Goal: Transaction & Acquisition: Book appointment/travel/reservation

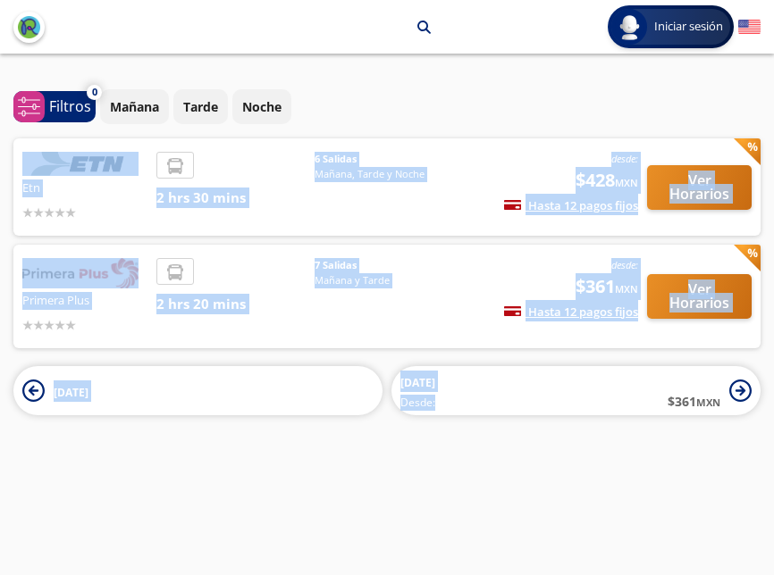
drag, startPoint x: 13, startPoint y: 144, endPoint x: 388, endPoint y: 457, distance: 488.3
click at [388, 460] on div "León arrow [DATE][PERSON_NAME] search Iniciar sesión Iniciar sesión ¡Bienvenido…" at bounding box center [387, 287] width 774 height 575
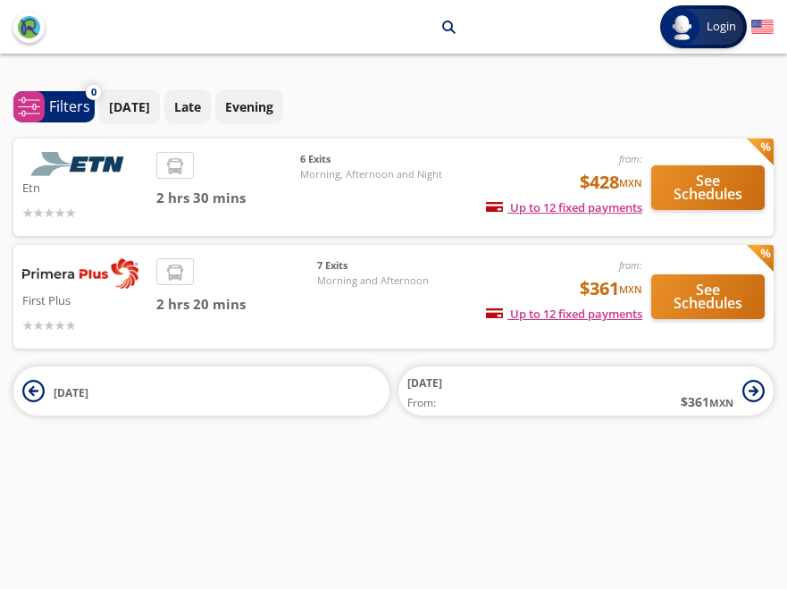
click at [631, 114] on div "[DATE] Late Evening" at bounding box center [436, 106] width 675 height 35
click at [701, 197] on font "See Schedules" at bounding box center [708, 187] width 69 height 33
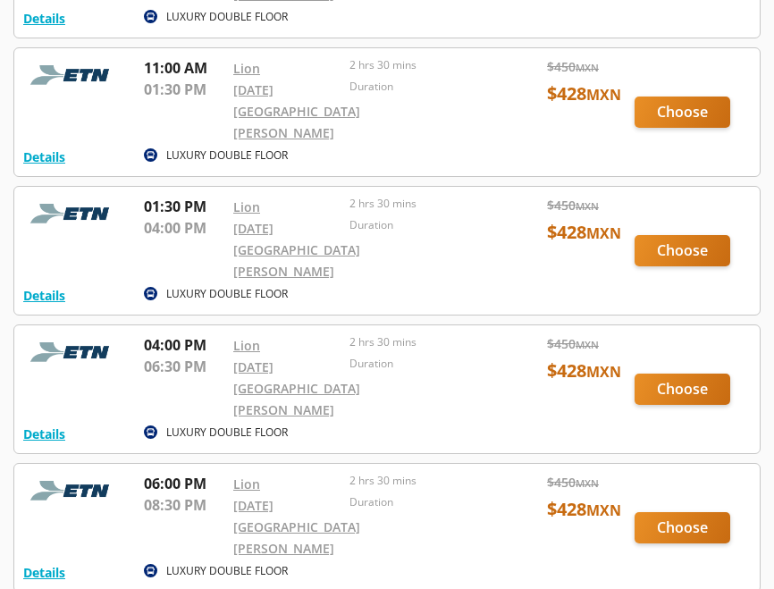
scroll to position [239, 0]
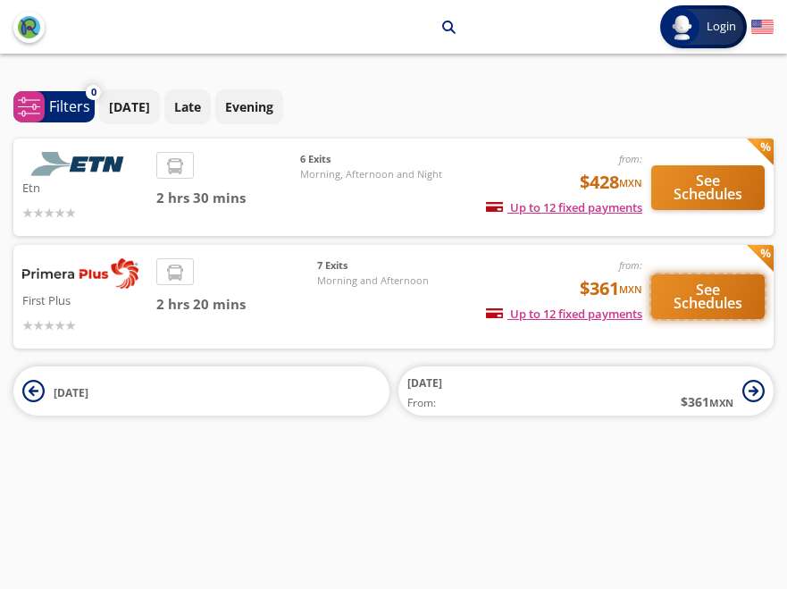
click at [693, 313] on font "See Schedules" at bounding box center [708, 296] width 69 height 33
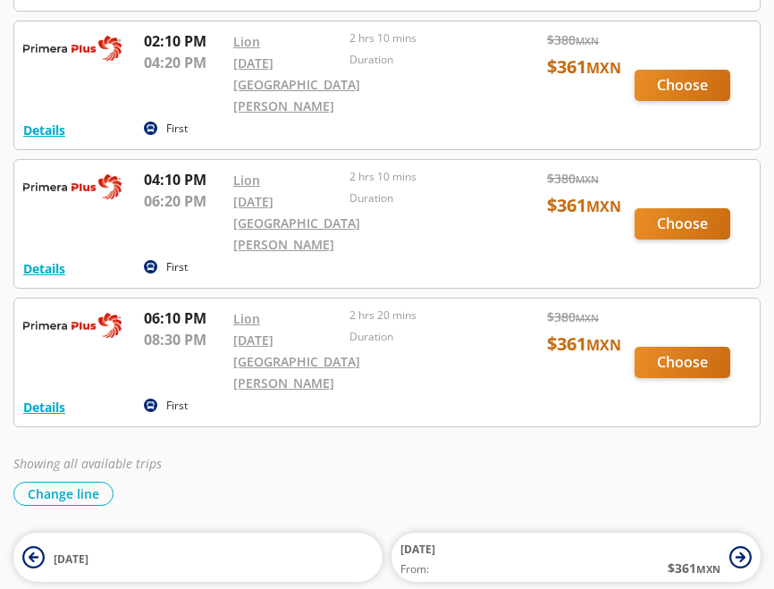
scroll to position [683, 0]
